Goal: Task Accomplishment & Management: Use online tool/utility

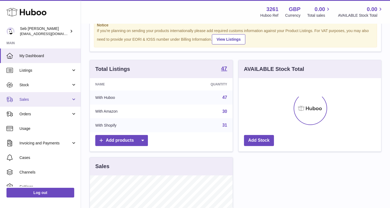
scroll to position [23, 0]
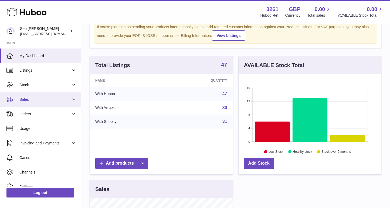
click at [59, 102] on link "Sales" at bounding box center [40, 99] width 81 height 15
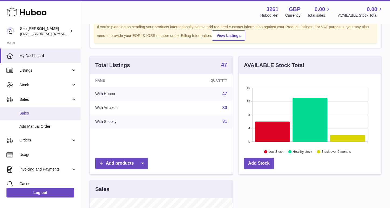
click at [55, 114] on span "Sales" at bounding box center [47, 113] width 57 height 5
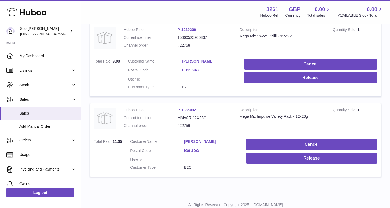
scroll to position [105, 0]
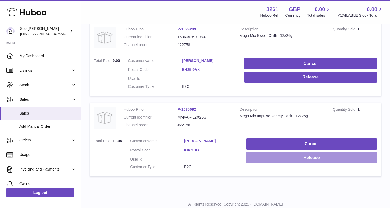
click at [253, 158] on button "Release" at bounding box center [311, 157] width 131 height 11
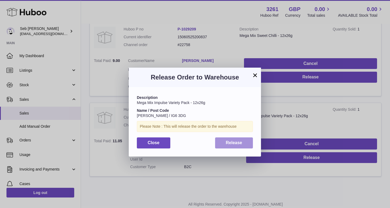
click at [231, 145] on span "Release" at bounding box center [234, 142] width 16 height 5
